Goal: Information Seeking & Learning: Compare options

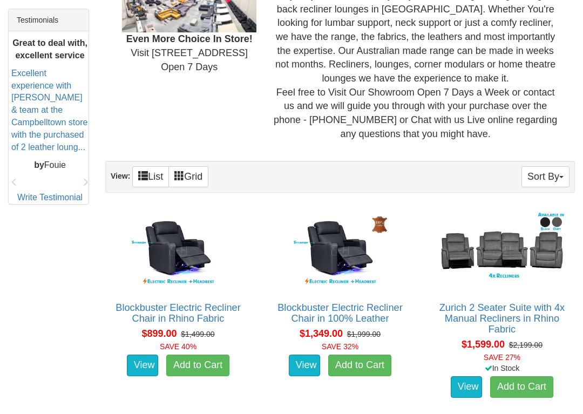
scroll to position [462, 0]
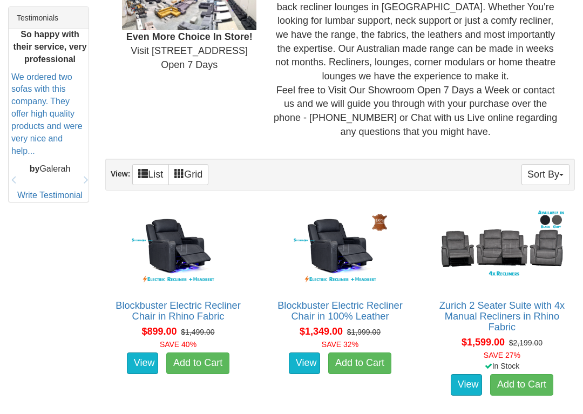
click at [518, 236] on img at bounding box center [502, 248] width 134 height 83
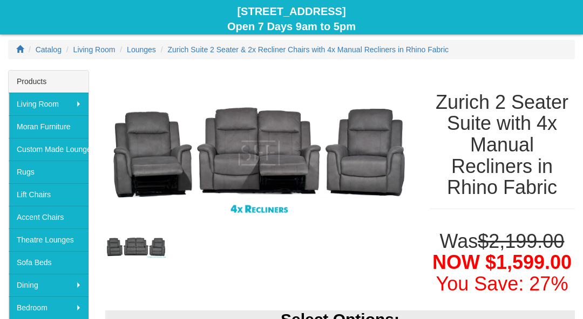
scroll to position [105, 0]
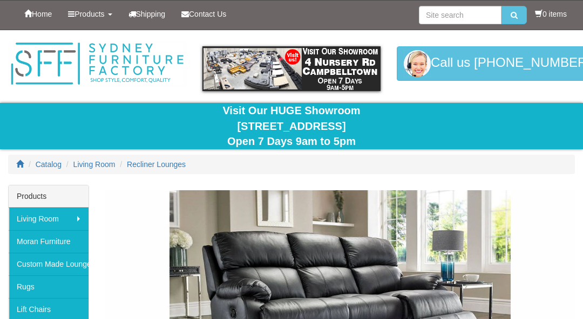
scroll to position [462, 0]
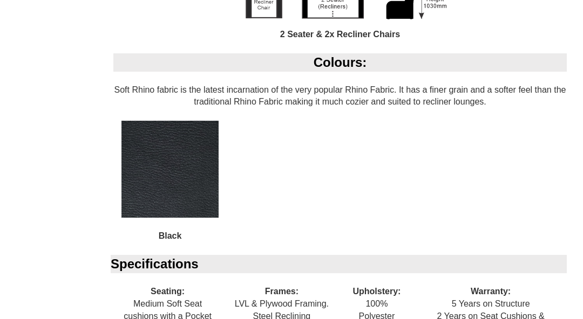
scroll to position [873, 0]
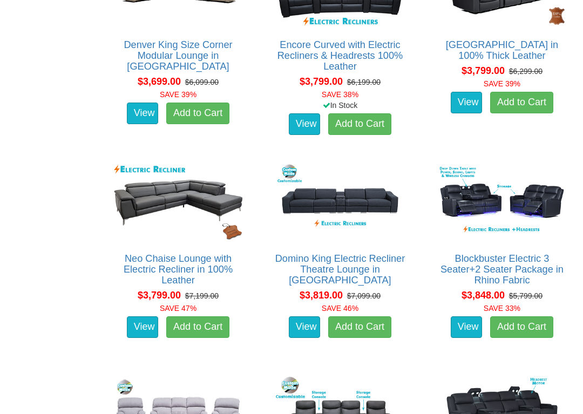
scroll to position [2646, 0]
click at [498, 220] on img at bounding box center [502, 201] width 134 height 83
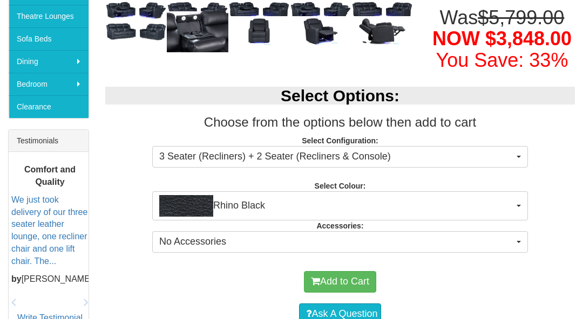
scroll to position [337, 0]
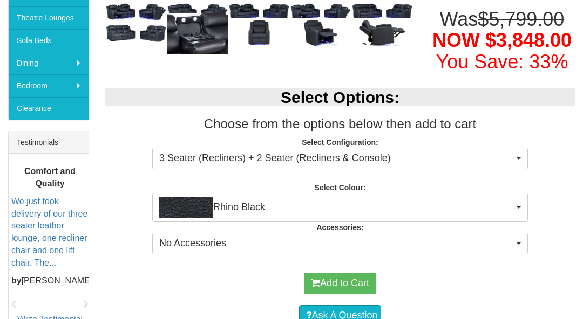
click at [527, 200] on button "Rhino Black" at bounding box center [340, 207] width 376 height 29
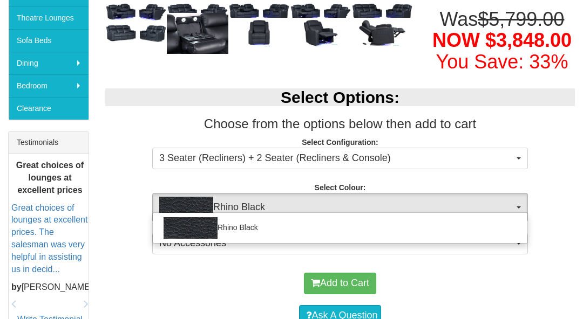
click at [560, 160] on div at bounding box center [291, 159] width 583 height 319
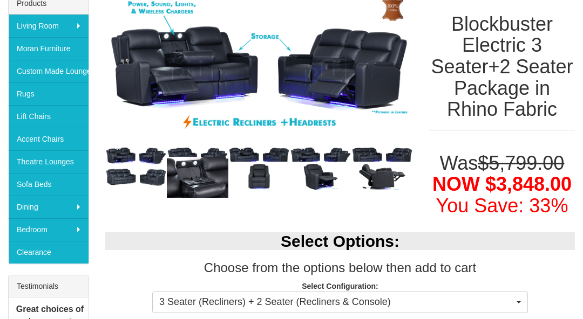
scroll to position [193, 0]
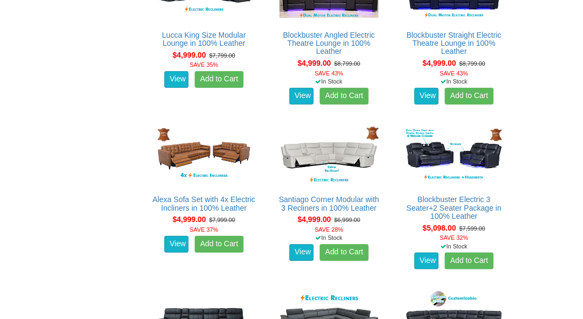
scroll to position [4141, 0]
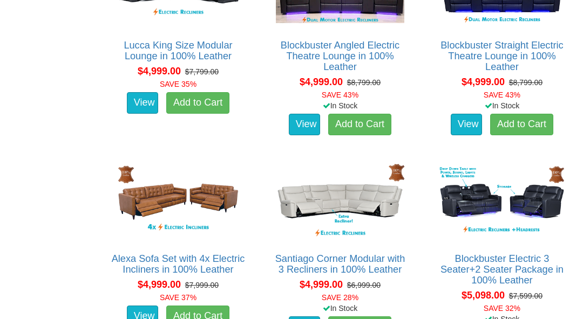
click at [495, 191] on img at bounding box center [502, 202] width 134 height 83
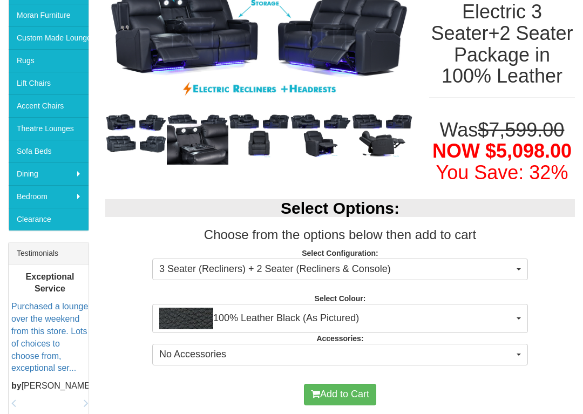
scroll to position [227, 0]
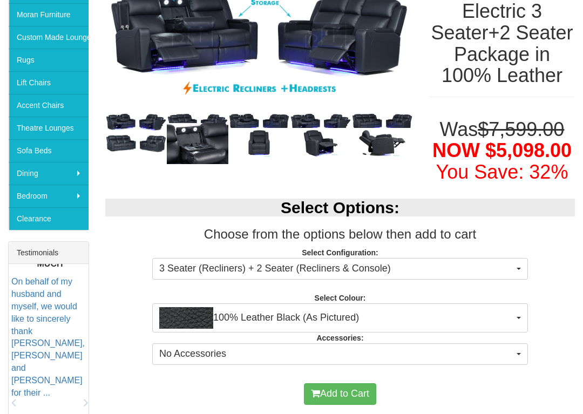
click at [519, 316] on button "100% Leather Black (As Pictured)" at bounding box center [340, 317] width 376 height 29
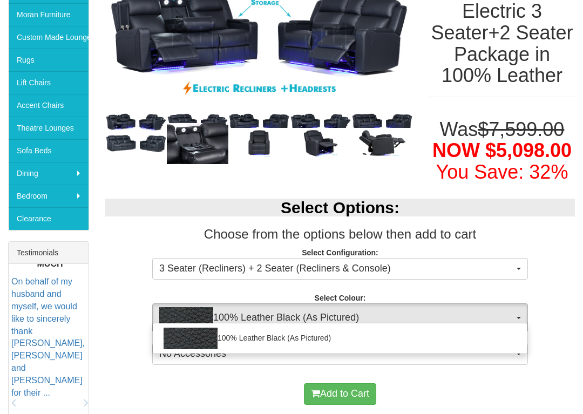
click at [564, 254] on div at bounding box center [291, 207] width 583 height 414
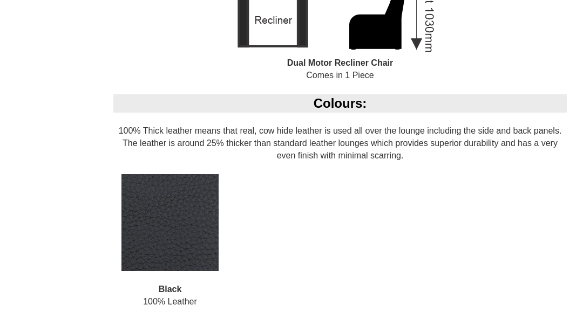
scroll to position [1441, 0]
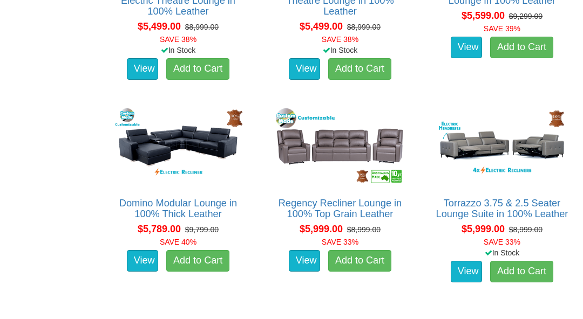
scroll to position [4837, 0]
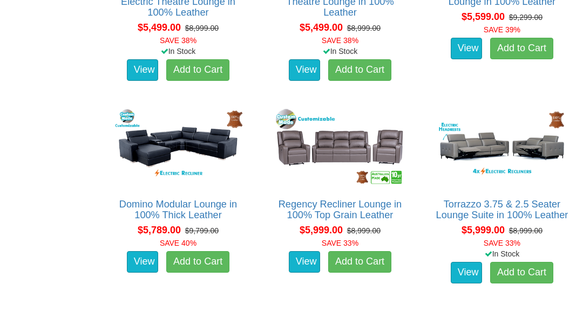
click at [337, 148] on img at bounding box center [340, 147] width 134 height 83
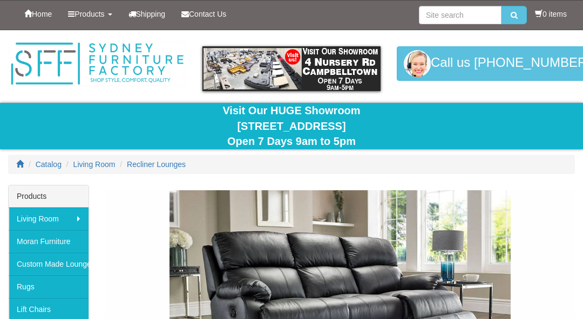
scroll to position [4837, 0]
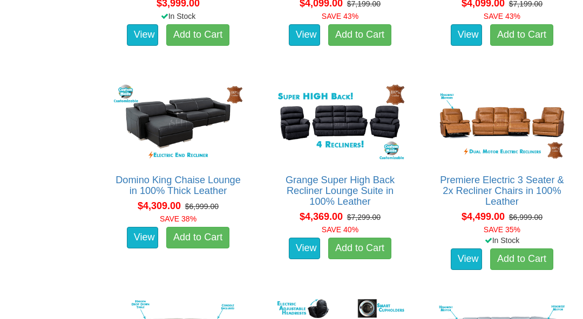
scroll to position [3323, 0]
